Goal: Task Accomplishment & Management: Manage account settings

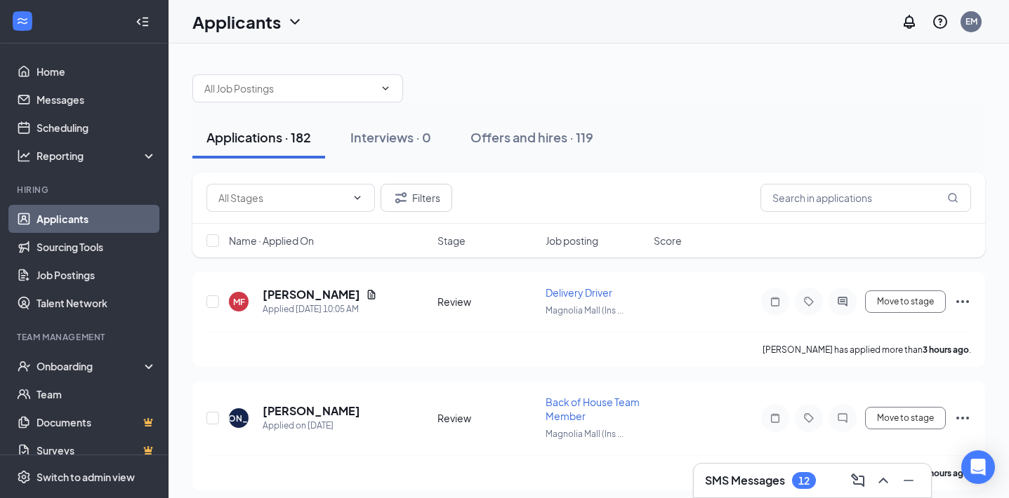
click at [764, 481] on h3 "SMS Messages" at bounding box center [745, 480] width 80 height 15
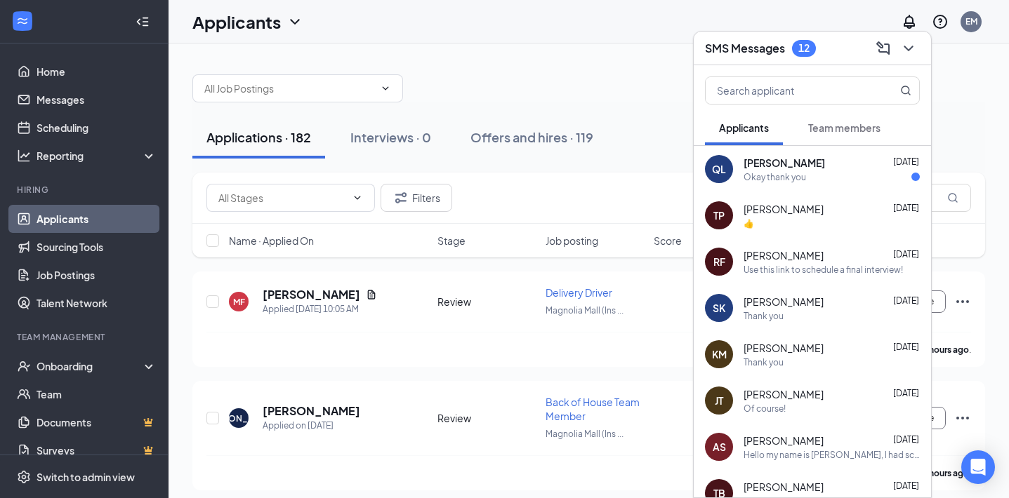
click at [795, 179] on div "Okay thank you" at bounding box center [774, 177] width 62 height 12
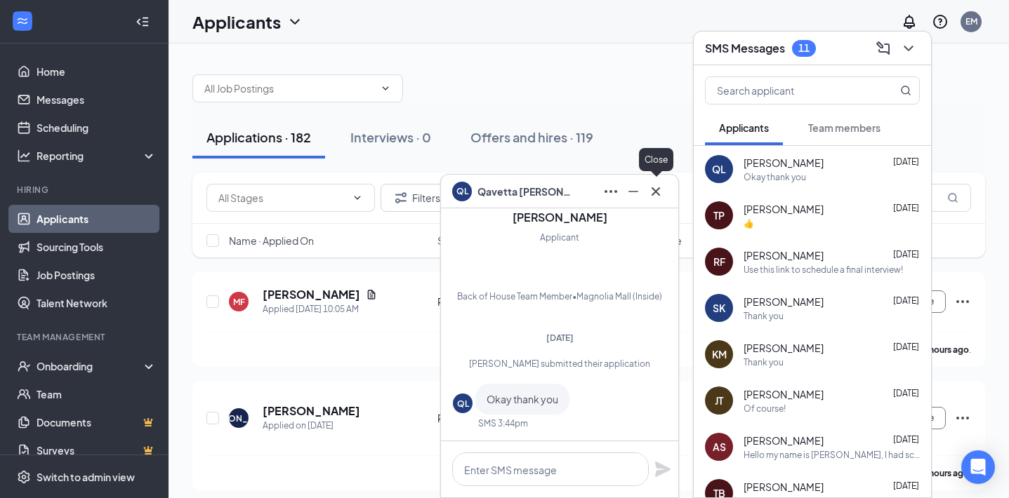
click at [658, 194] on icon "Cross" at bounding box center [655, 191] width 8 height 8
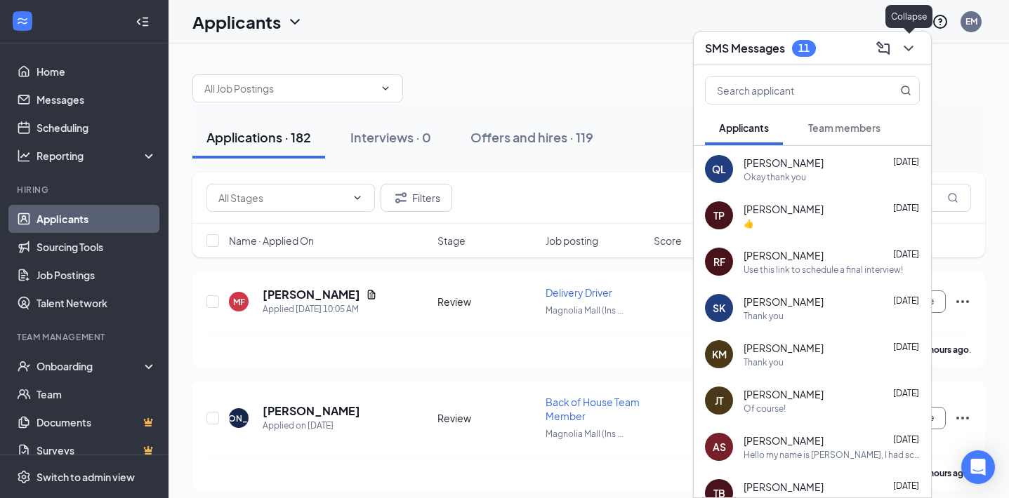
click at [910, 50] on icon "ChevronDown" at bounding box center [908, 48] width 17 height 17
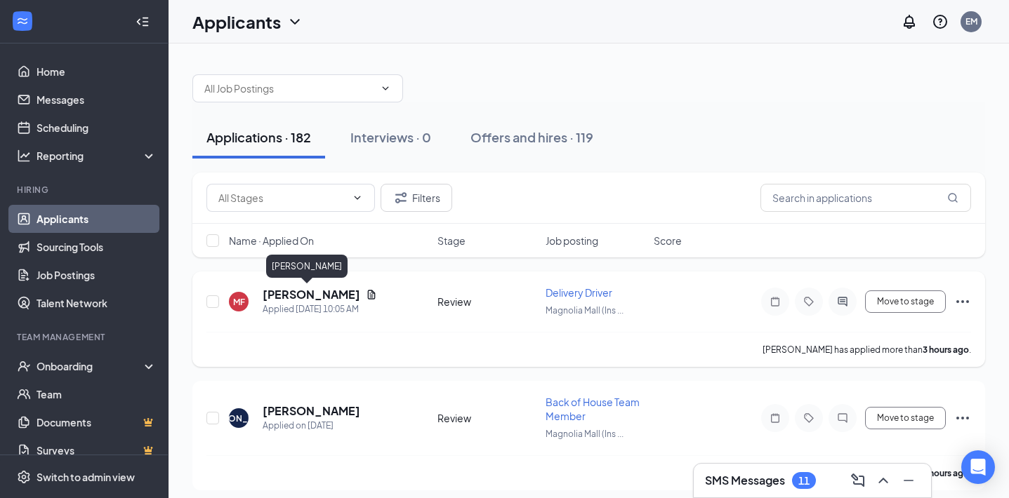
click at [293, 293] on h5 "[PERSON_NAME]" at bounding box center [312, 294] width 98 height 15
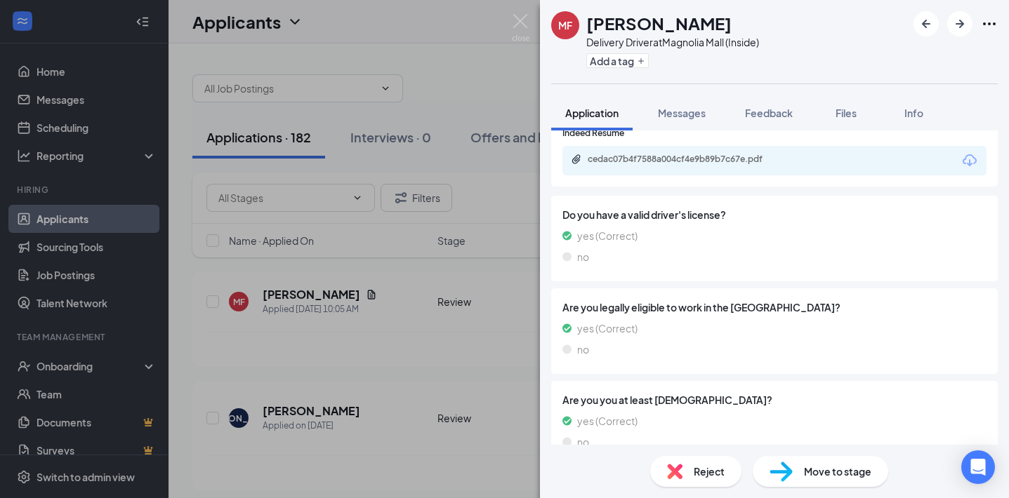
scroll to position [782, 0]
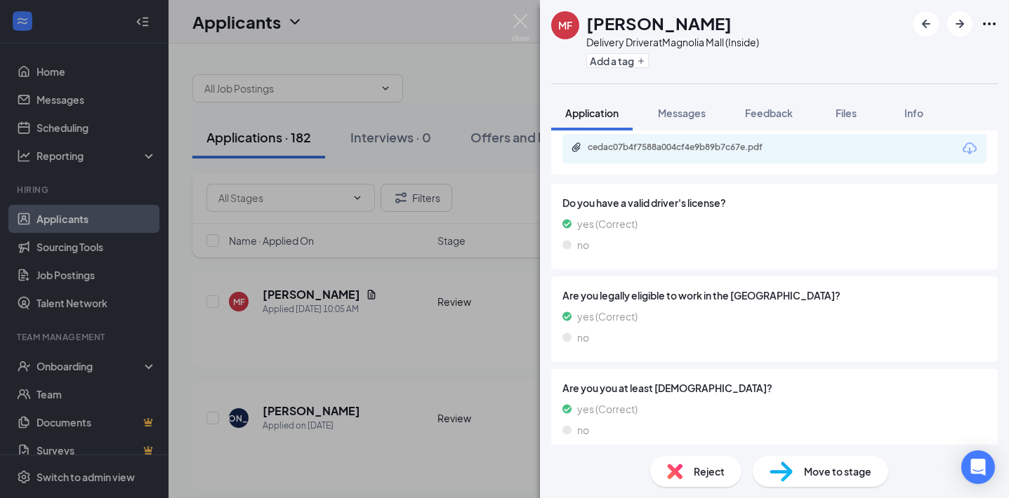
click at [819, 469] on span "Move to stage" at bounding box center [837, 471] width 67 height 15
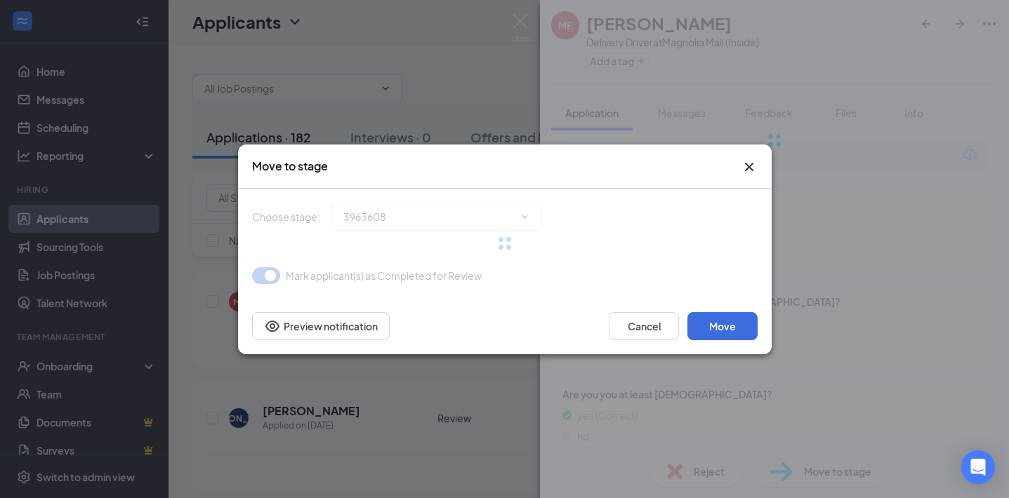
type input "Zoom Interview (next stage)"
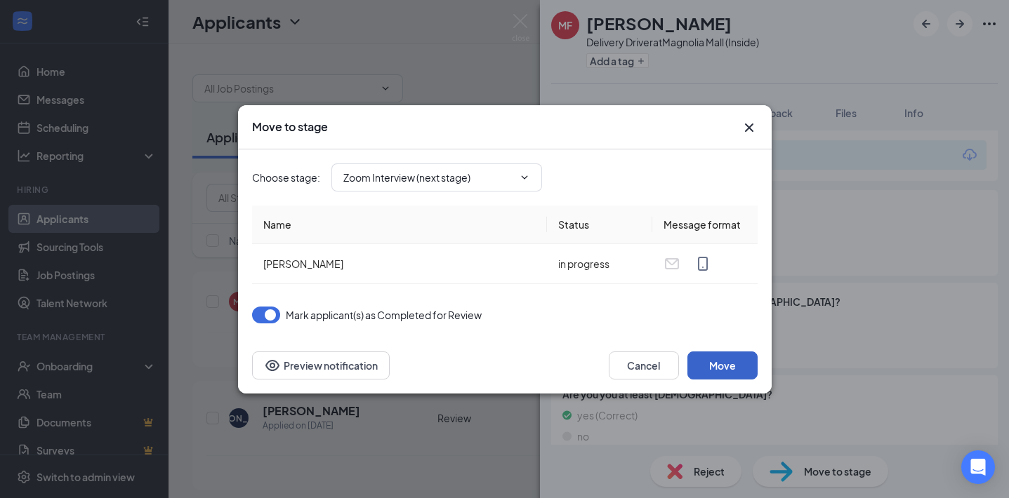
click at [735, 369] on button "Move" at bounding box center [722, 366] width 70 height 28
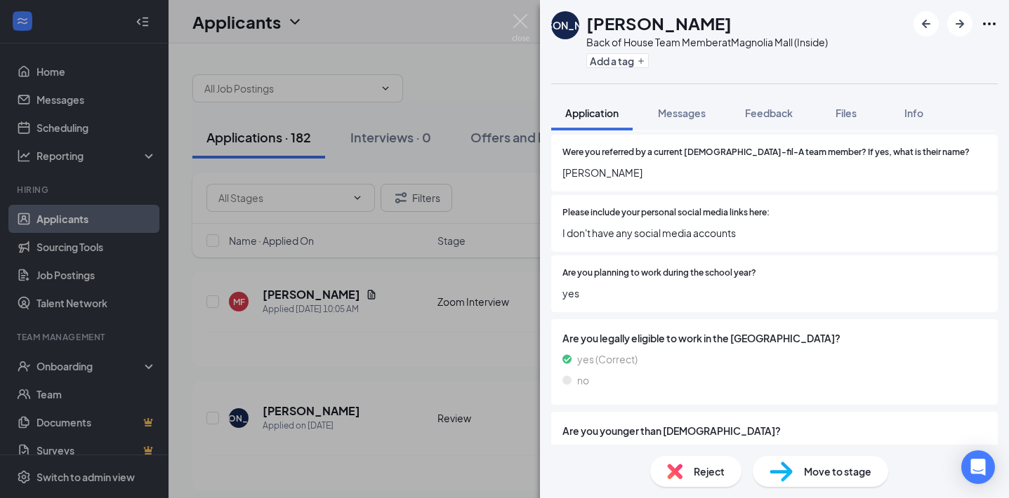
scroll to position [823, 0]
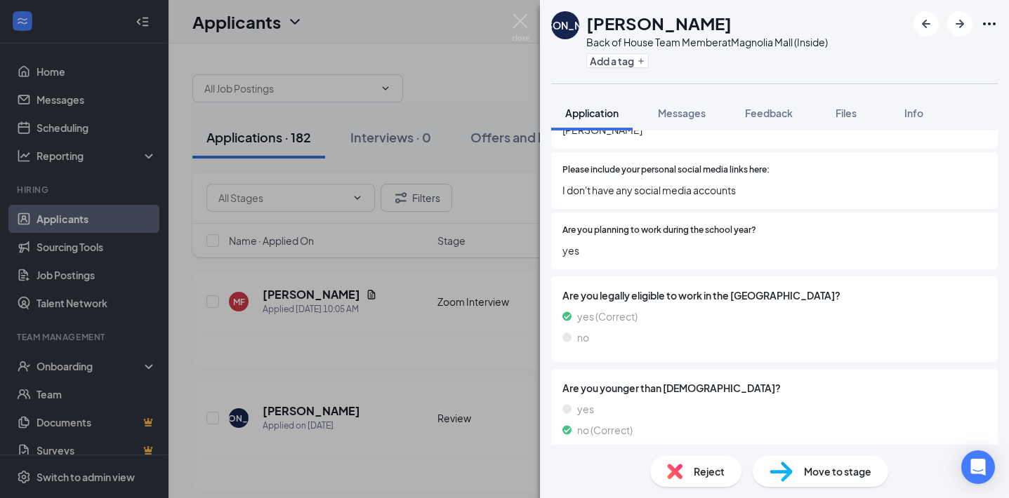
click at [831, 466] on span "Move to stage" at bounding box center [837, 471] width 67 height 15
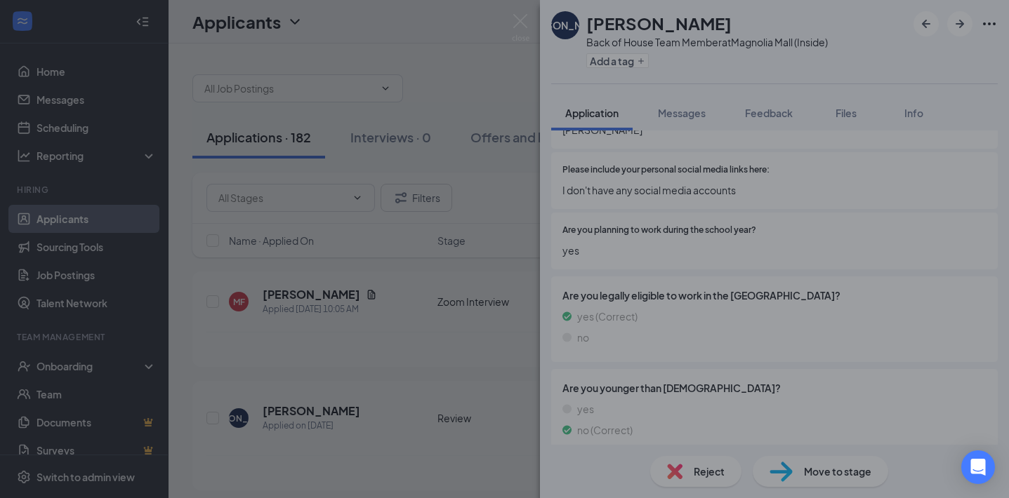
scroll to position [816, 0]
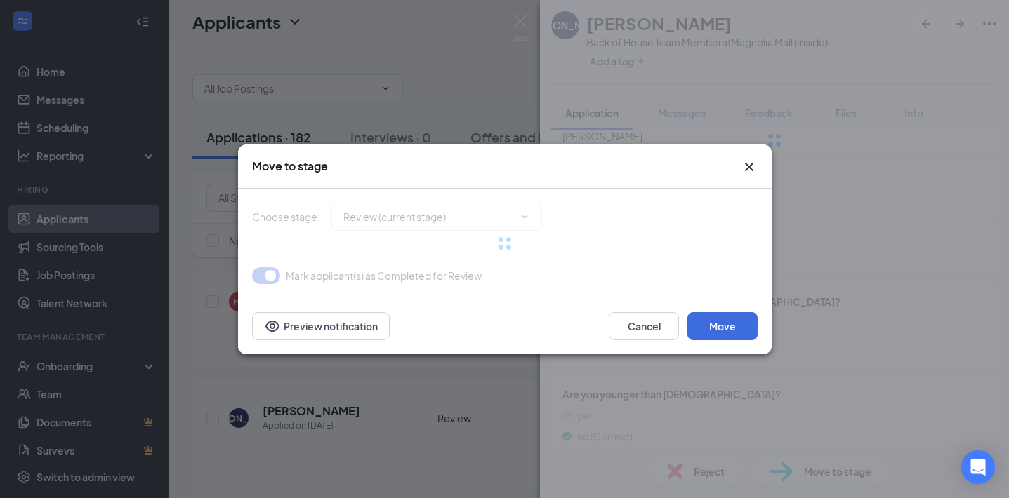
type input "Zoom Interview (next stage)"
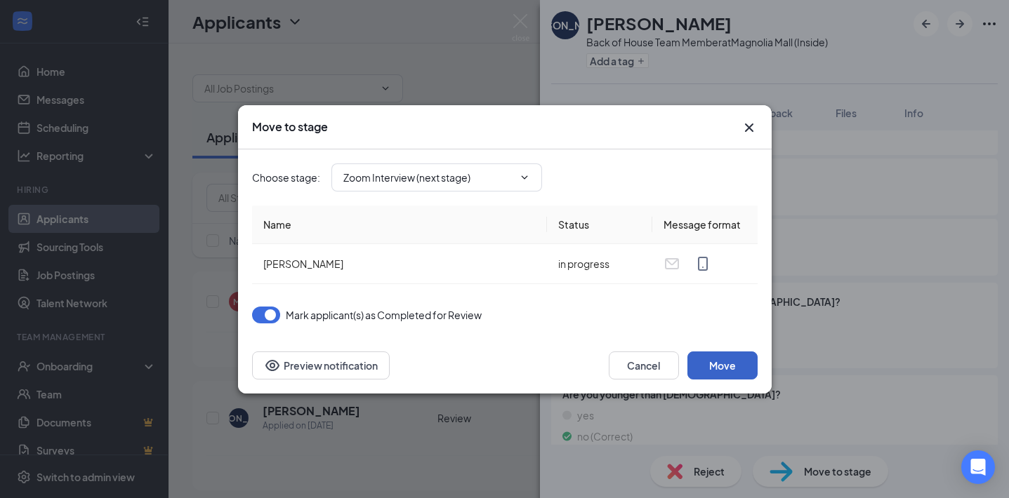
click at [726, 361] on button "Move" at bounding box center [722, 366] width 70 height 28
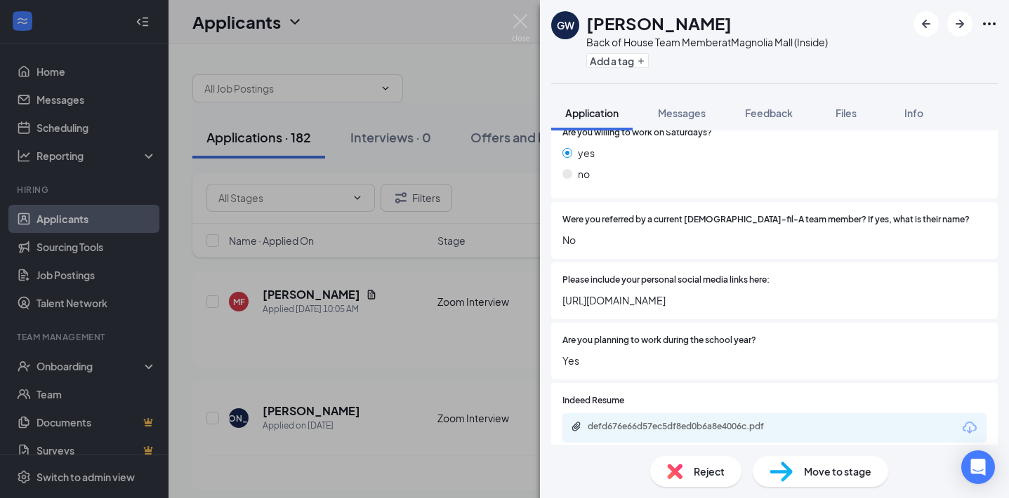
scroll to position [730, 0]
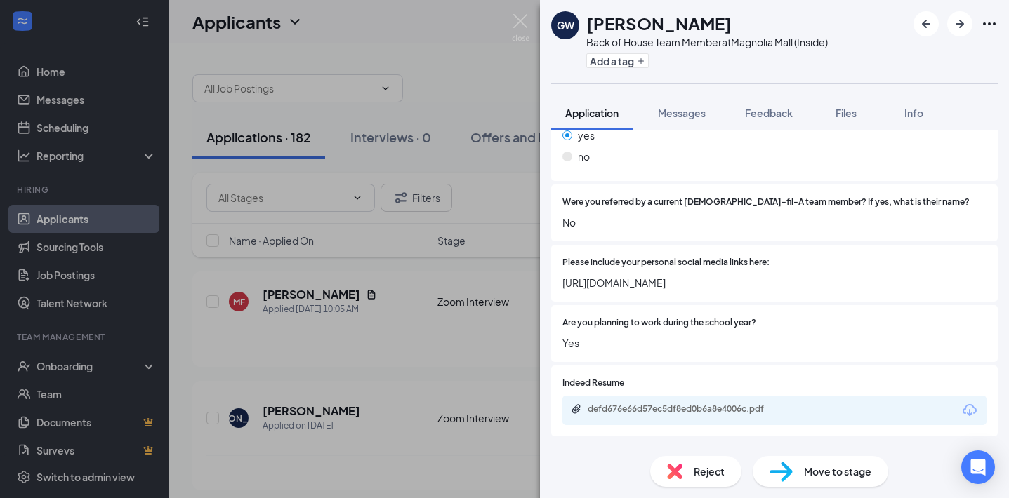
click at [701, 275] on span "[URL][DOMAIN_NAME]" at bounding box center [774, 282] width 424 height 15
copy span "[URL][DOMAIN_NAME]"
click at [711, 461] on div "Reject" at bounding box center [695, 471] width 91 height 31
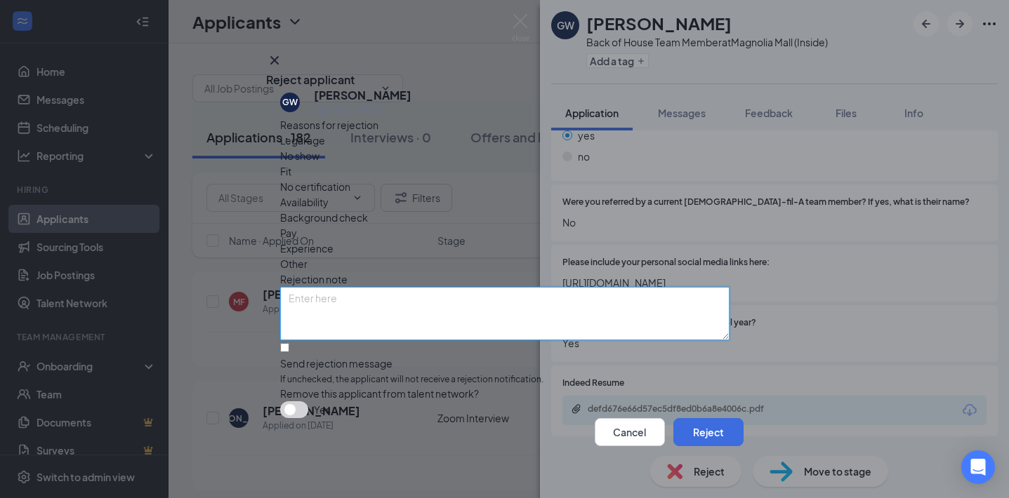
click at [360, 287] on textarea at bounding box center [504, 313] width 449 height 53
type textarea "SM"
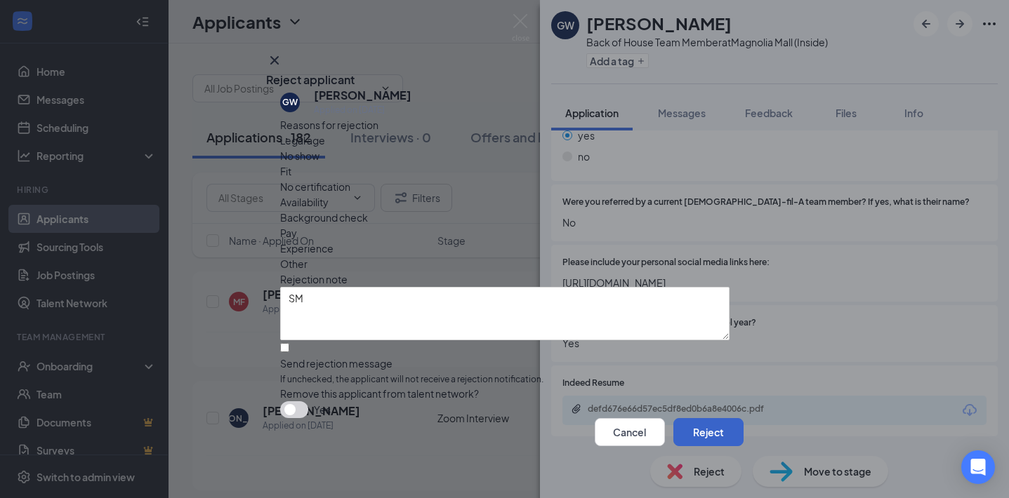
click at [684, 430] on button "Reject" at bounding box center [708, 432] width 70 height 28
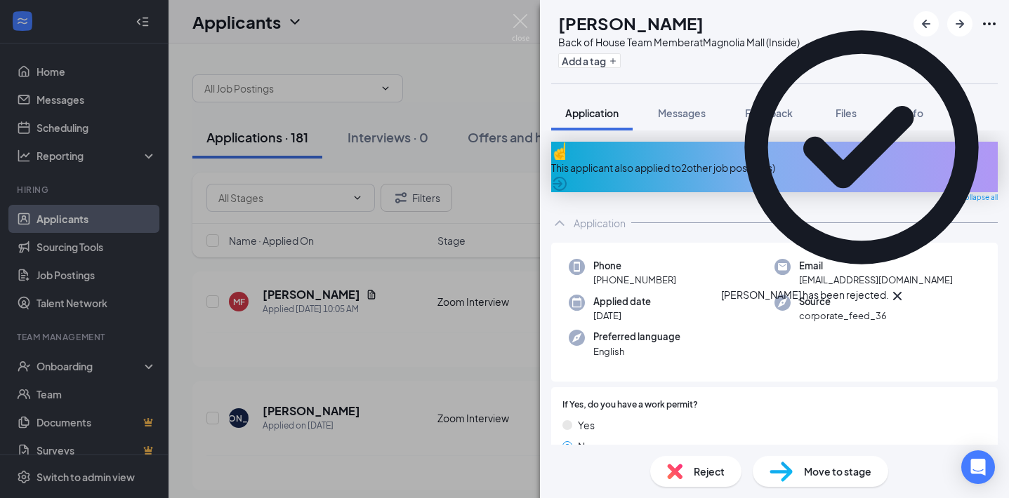
click at [708, 171] on div "This applicant also applied to 2 other job posting(s)" at bounding box center [774, 167] width 446 height 51
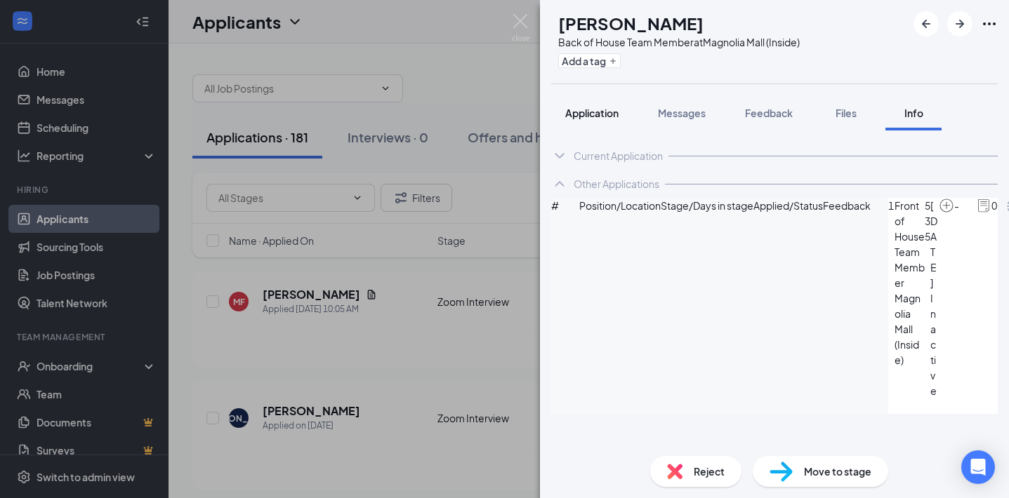
click at [587, 116] on span "Application" at bounding box center [591, 113] width 53 height 13
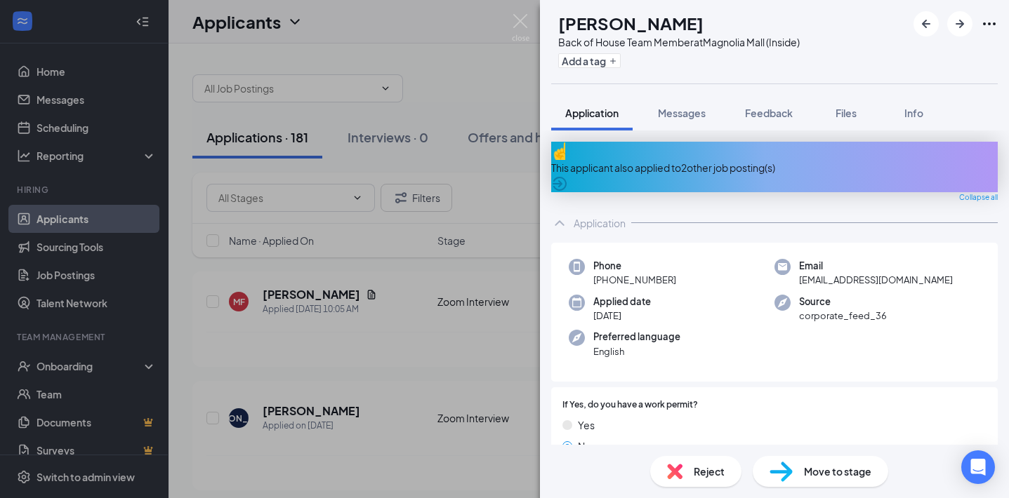
click at [710, 477] on span "Reject" at bounding box center [709, 471] width 31 height 15
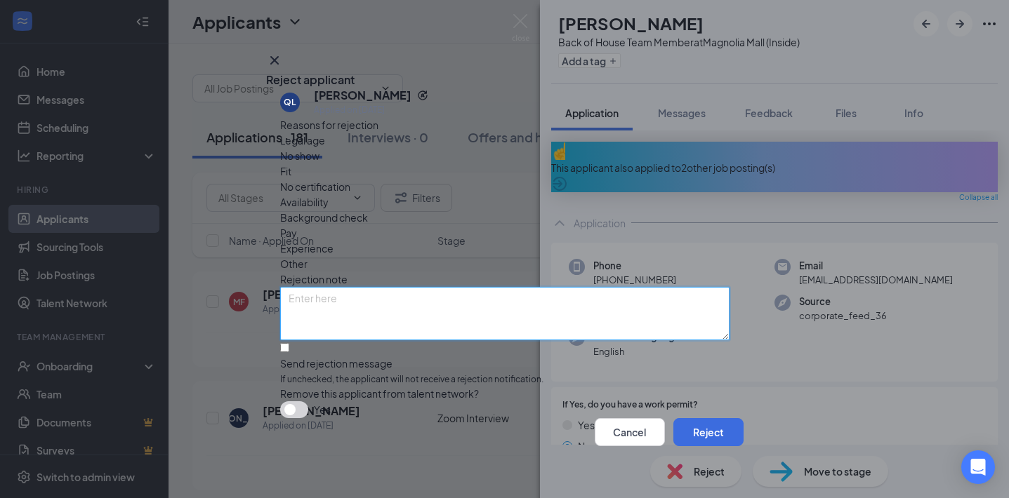
click at [441, 287] on textarea at bounding box center [504, 313] width 449 height 53
type textarea "PR"
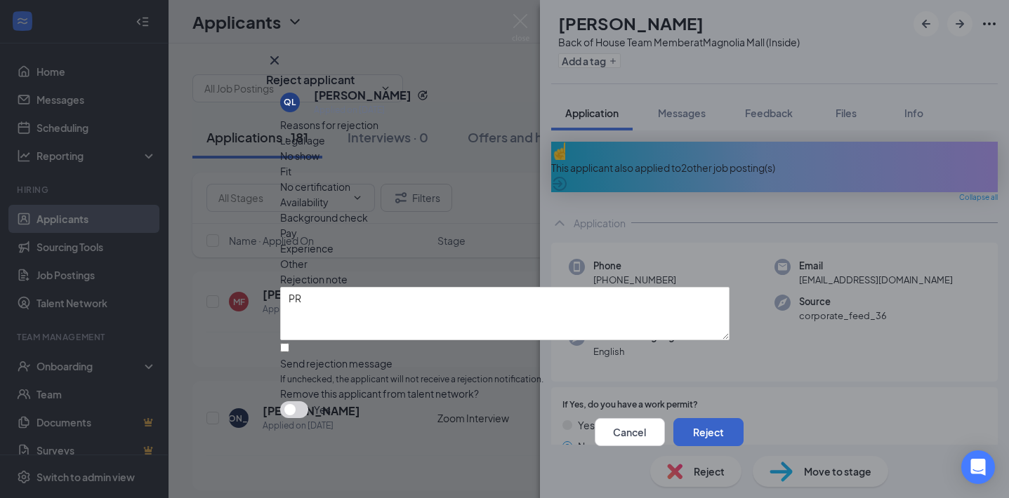
click at [682, 429] on button "Reject" at bounding box center [708, 432] width 70 height 28
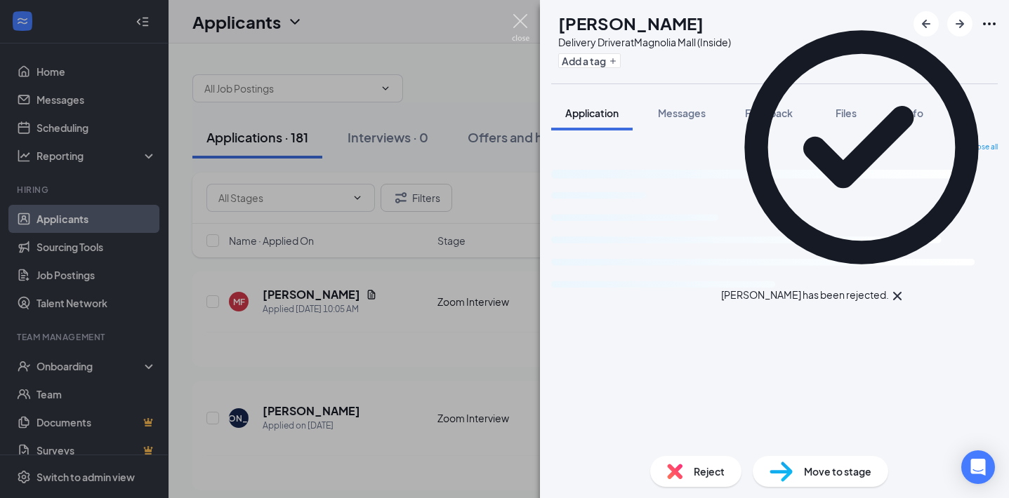
click at [519, 22] on img at bounding box center [521, 27] width 18 height 27
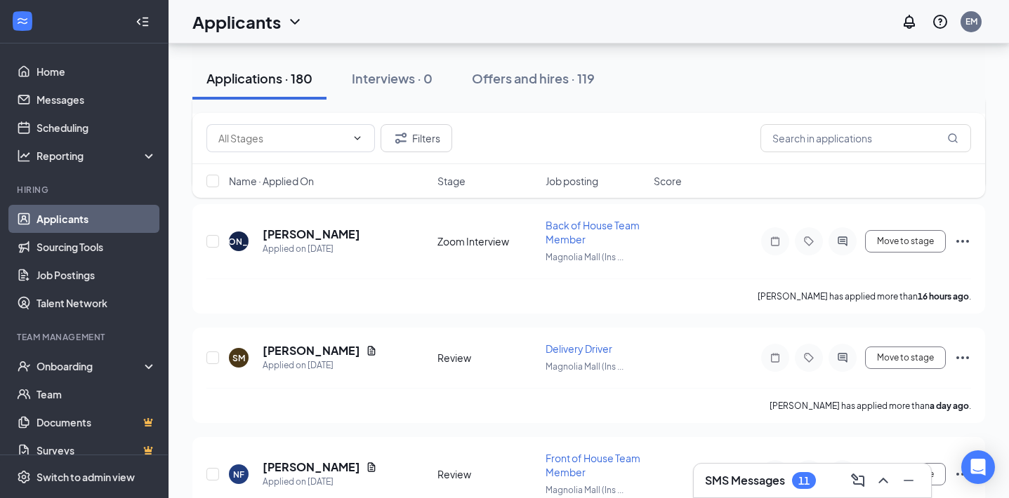
scroll to position [176, 0]
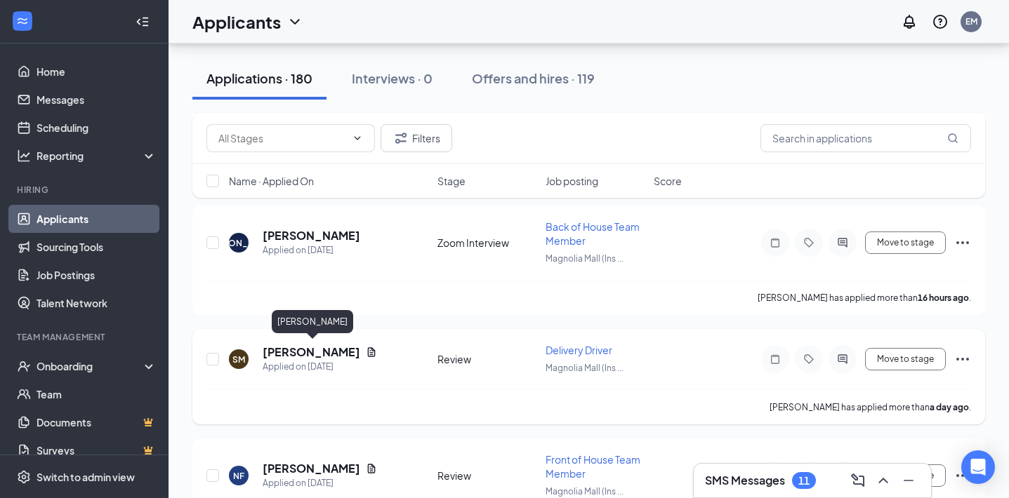
click at [286, 351] on h5 "[PERSON_NAME]" at bounding box center [312, 352] width 98 height 15
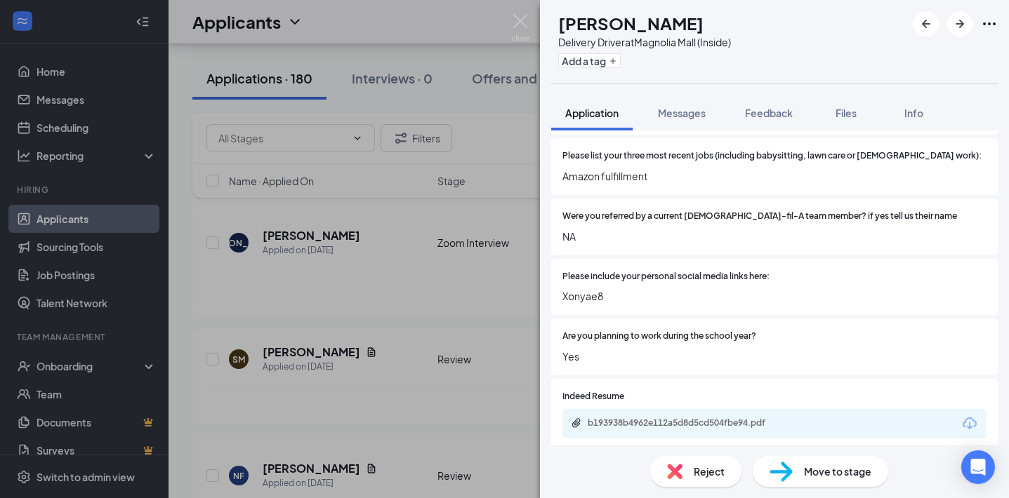
scroll to position [539, 0]
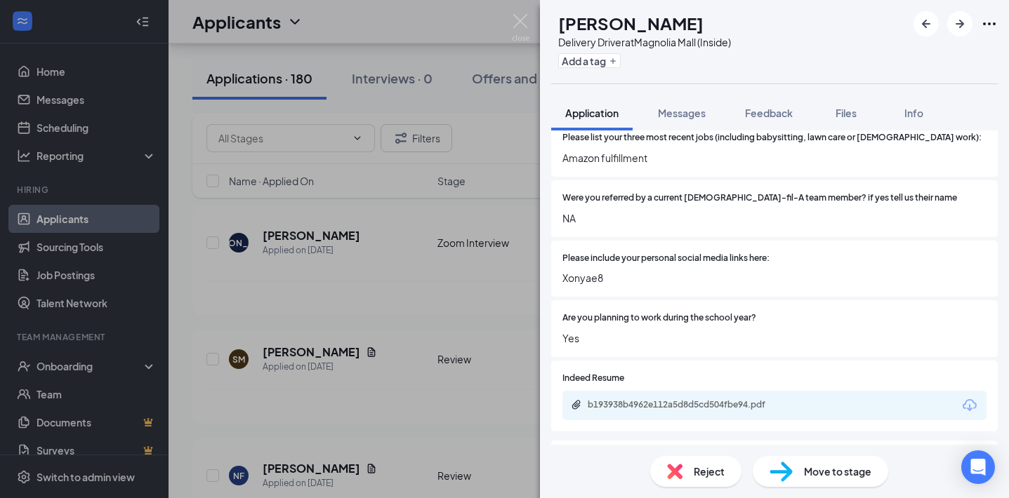
click at [588, 270] on span "Xonyae8" at bounding box center [774, 277] width 424 height 15
copy span "Xonyae8"
click at [863, 326] on div "Are you planning to work during the school year? Yes" at bounding box center [774, 328] width 446 height 57
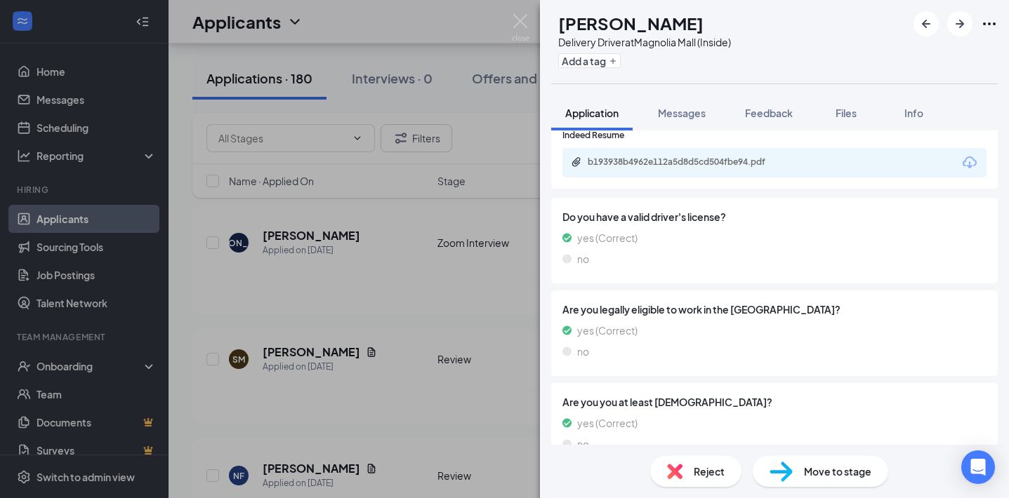
scroll to position [782, 0]
click at [811, 474] on span "Move to stage" at bounding box center [837, 471] width 67 height 15
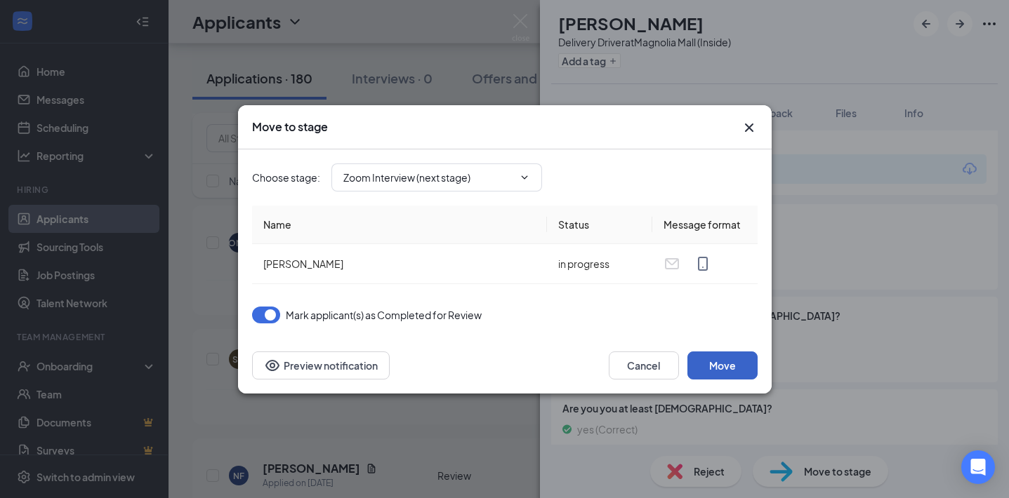
click at [719, 366] on button "Move" at bounding box center [722, 366] width 70 height 28
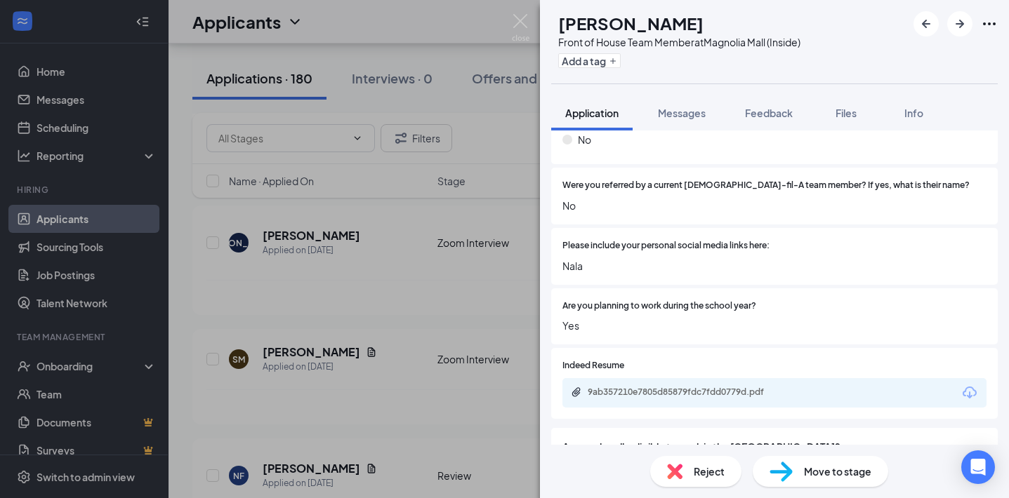
scroll to position [834, 0]
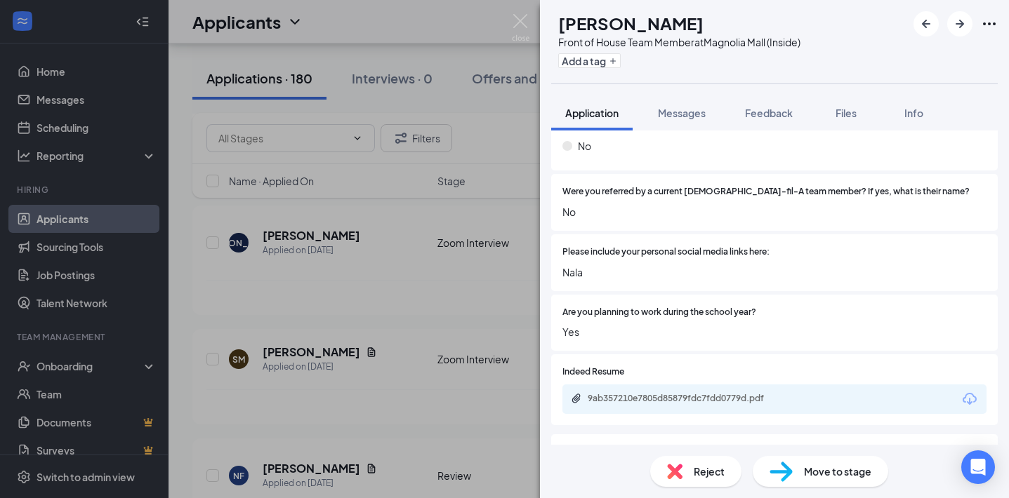
click at [569, 265] on span "Nala" at bounding box center [774, 272] width 424 height 15
copy span "Nala"
click at [913, 332] on div "Are you planning to work during the school year? Yes" at bounding box center [774, 323] width 446 height 57
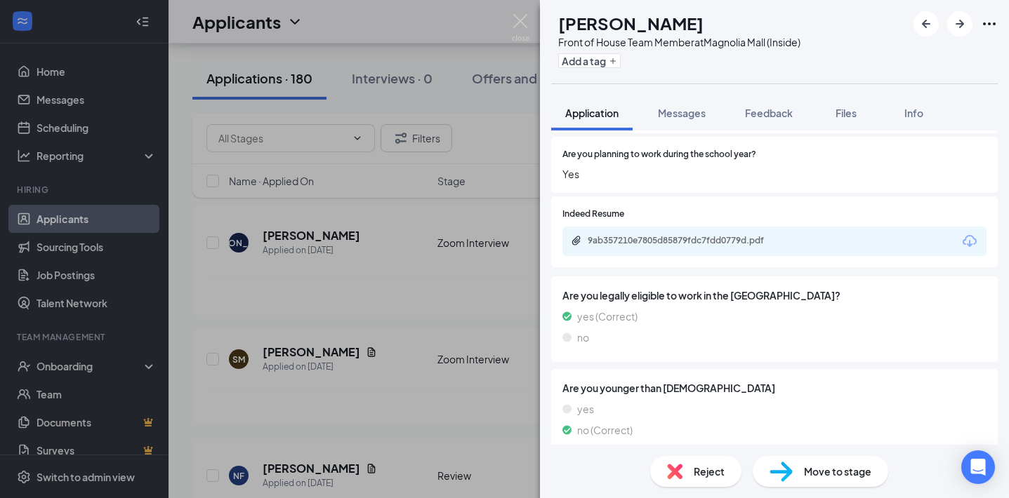
scroll to position [992, 0]
click at [852, 468] on span "Move to stage" at bounding box center [837, 471] width 67 height 15
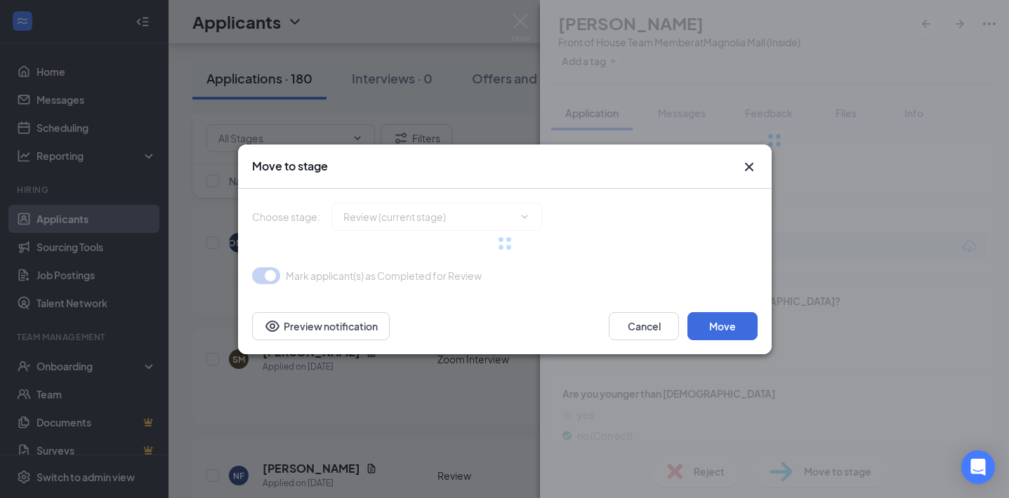
type input "Zoom Interview (next stage)"
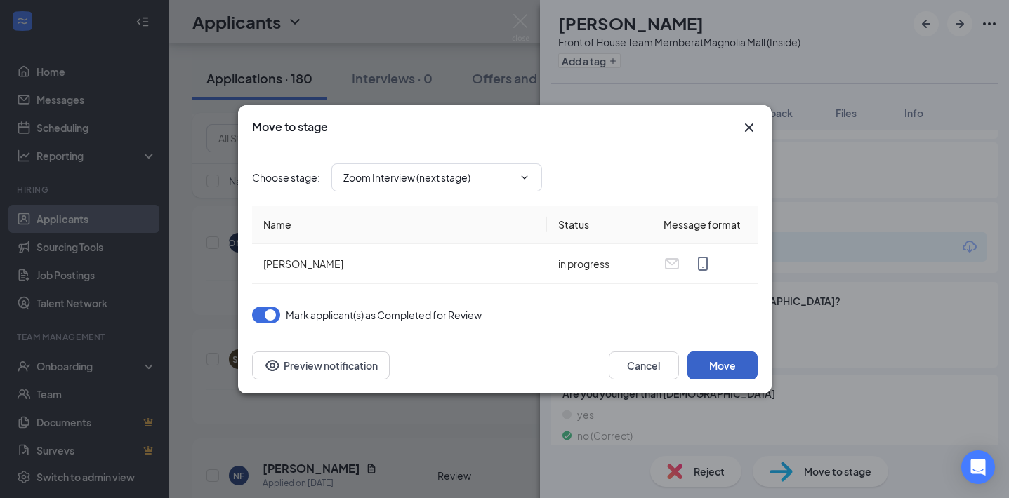
click at [728, 366] on button "Move" at bounding box center [722, 366] width 70 height 28
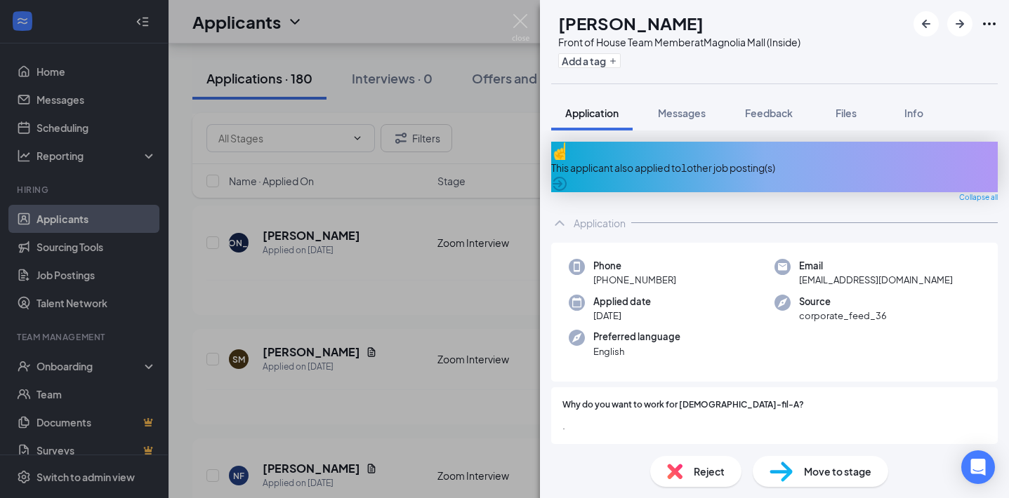
click at [695, 160] on div "This applicant also applied to 1 other job posting(s)" at bounding box center [774, 167] width 446 height 15
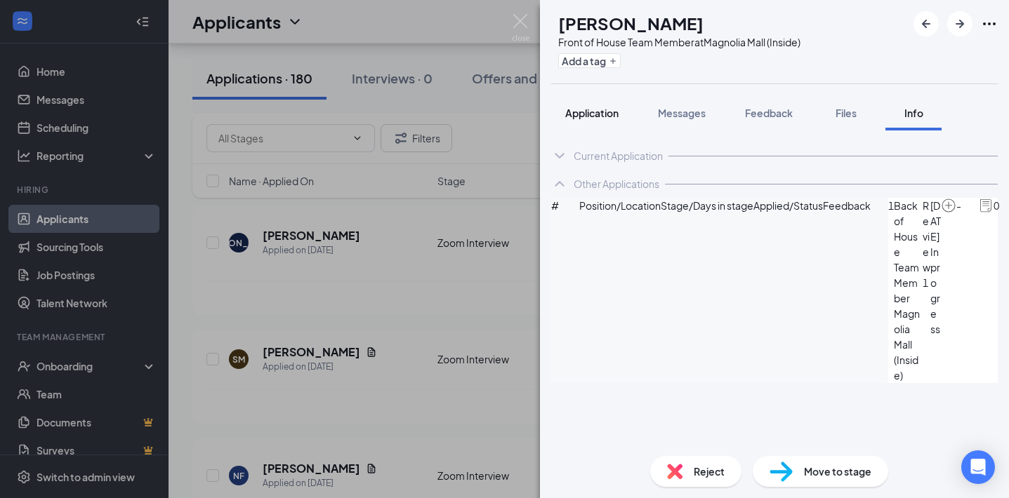
click at [602, 116] on span "Application" at bounding box center [591, 113] width 53 height 13
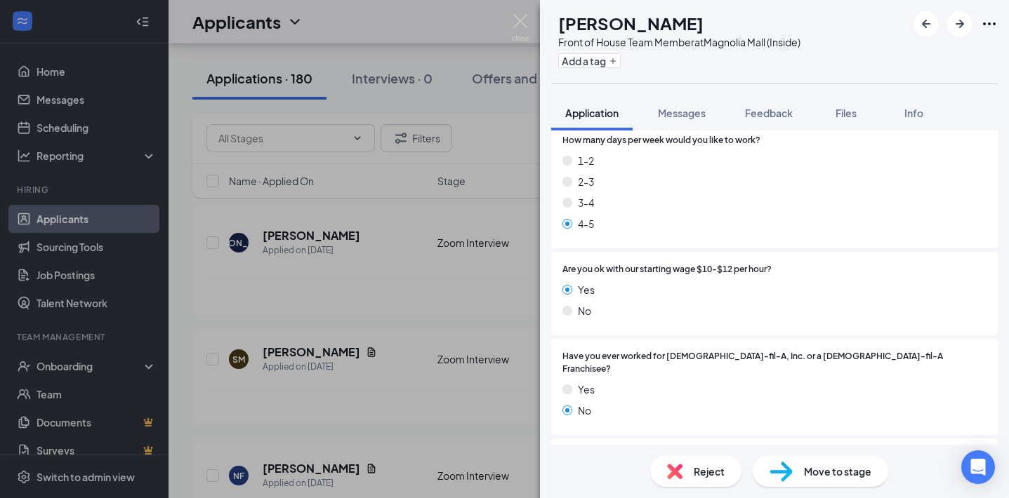
scroll to position [394, 0]
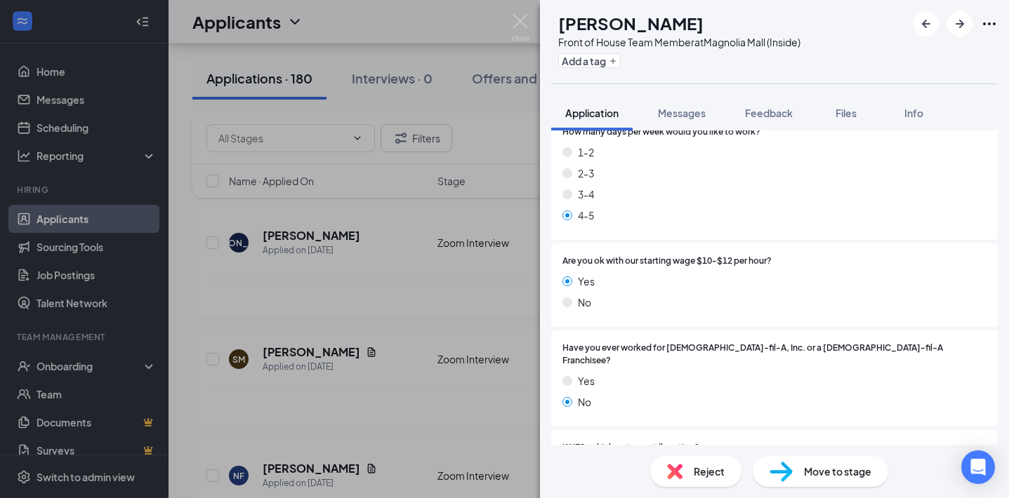
click at [694, 472] on span "Reject" at bounding box center [709, 471] width 31 height 15
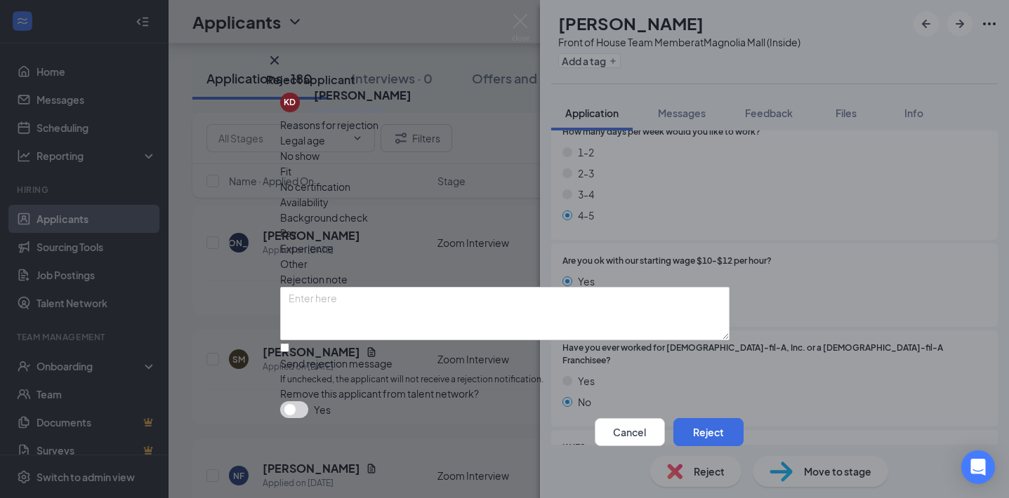
click at [291, 172] on span "Fit" at bounding box center [285, 171] width 11 height 15
click at [699, 426] on button "Reject" at bounding box center [708, 432] width 70 height 28
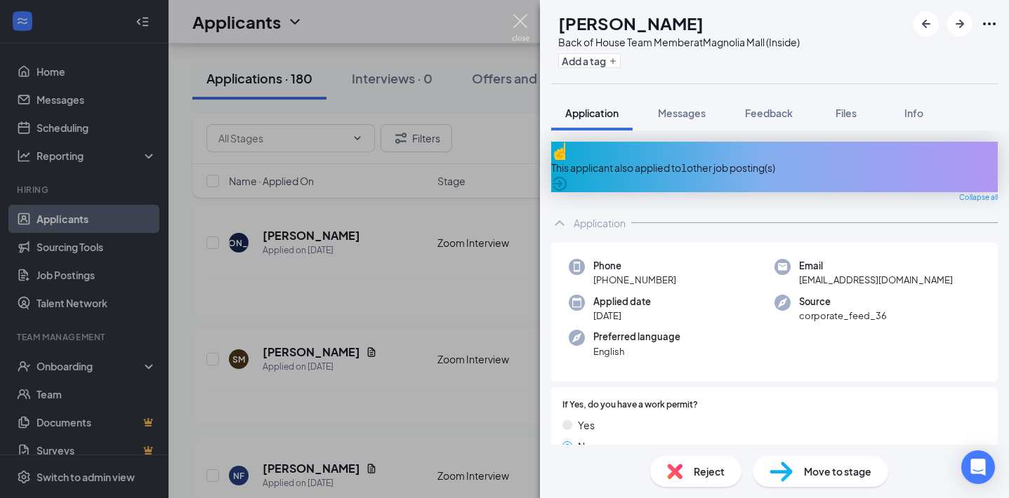
click at [518, 21] on img at bounding box center [521, 27] width 18 height 27
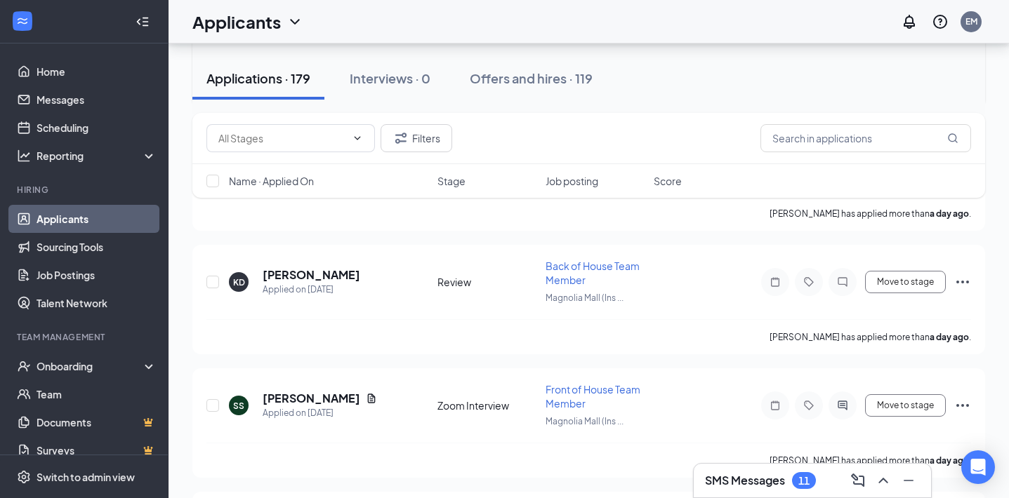
scroll to position [489, 0]
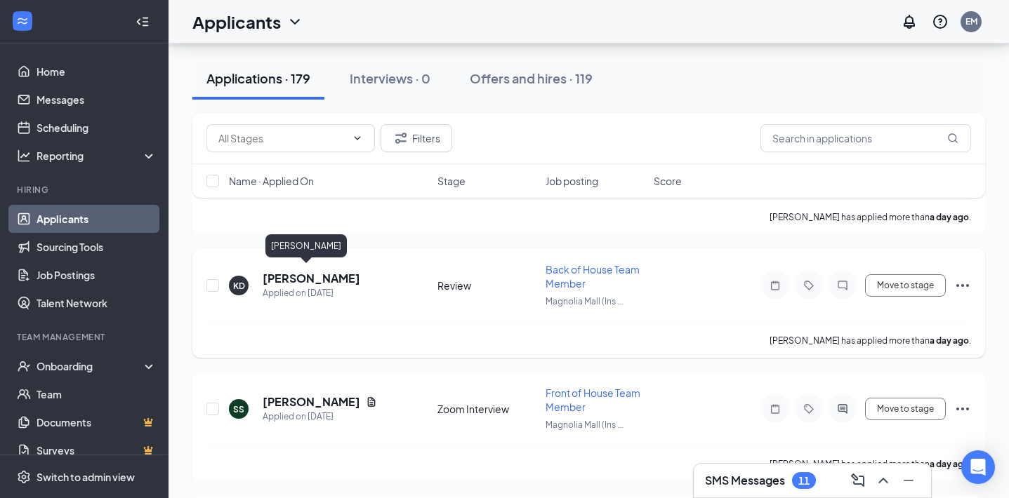
click at [312, 275] on h5 "[PERSON_NAME]" at bounding box center [312, 278] width 98 height 15
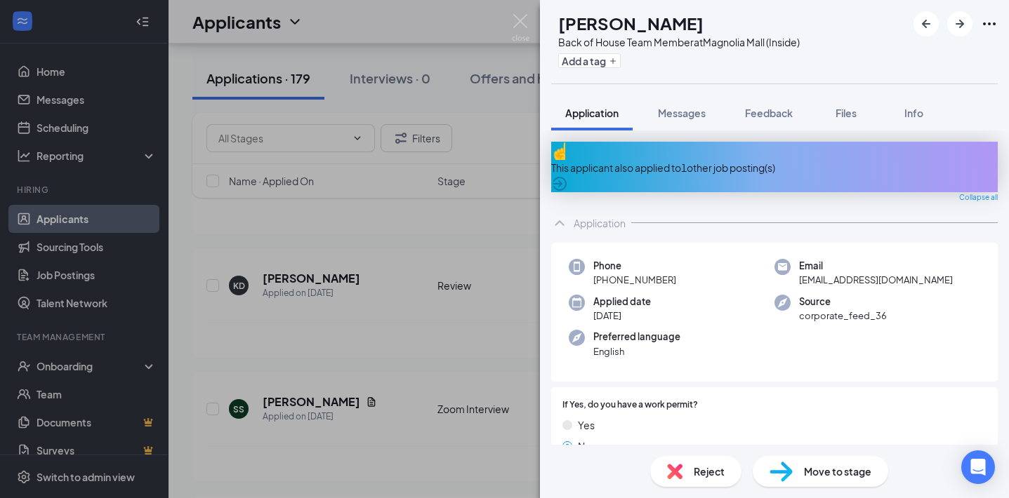
click at [709, 464] on span "Reject" at bounding box center [709, 471] width 31 height 15
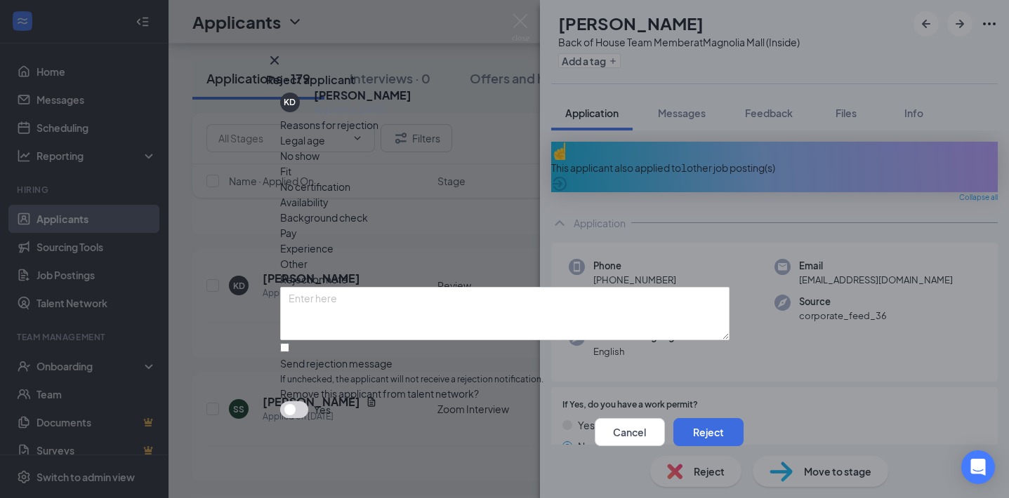
click at [420, 179] on div "Fit" at bounding box center [504, 171] width 449 height 15
click at [696, 437] on button "Reject" at bounding box center [708, 432] width 70 height 28
